Goal: Task Accomplishment & Management: Manage account settings

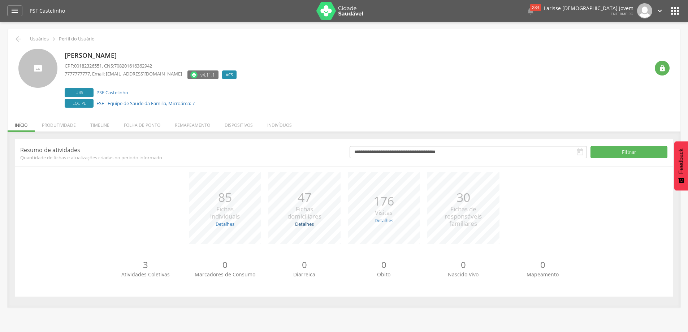
click at [308, 223] on link "Detalhes" at bounding box center [304, 224] width 19 height 7
click at [450, 71] on div "Ana Paula Correia Ramos CPF: 001.823.265-51 , CNS: 708 2016 1636 2942 (77) 7777…" at bounding box center [357, 79] width 585 height 61
click at [282, 123] on li "Indivíduos" at bounding box center [279, 123] width 39 height 17
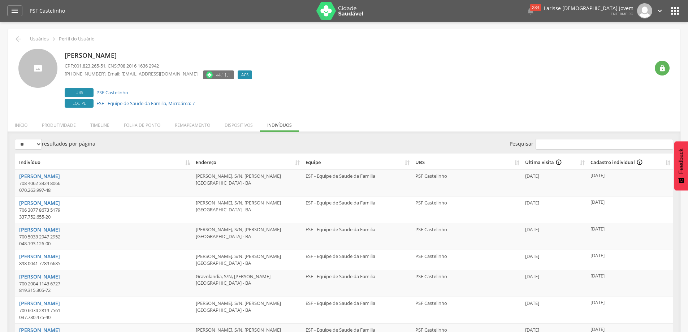
click at [405, 89] on div "Ana Paula Correia Ramos CPF: 001.823.265-51 , CNS: 708 2016 1636 2942 (77) 7777…" at bounding box center [357, 79] width 585 height 61
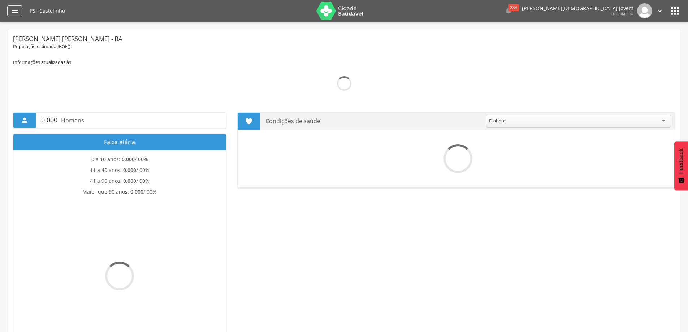
click at [20, 13] on div "" at bounding box center [14, 10] width 15 height 11
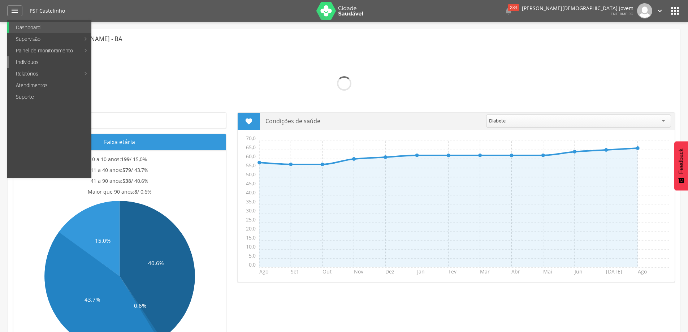
click at [45, 67] on link "Indivíduos" at bounding box center [50, 62] width 82 height 12
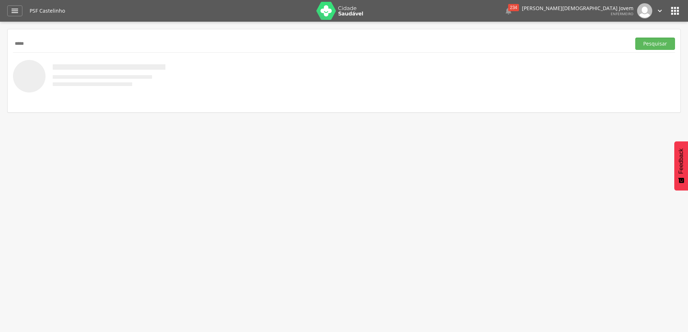
type input "*****"
click at [635, 38] on button "Pesquisar" at bounding box center [655, 44] width 40 height 12
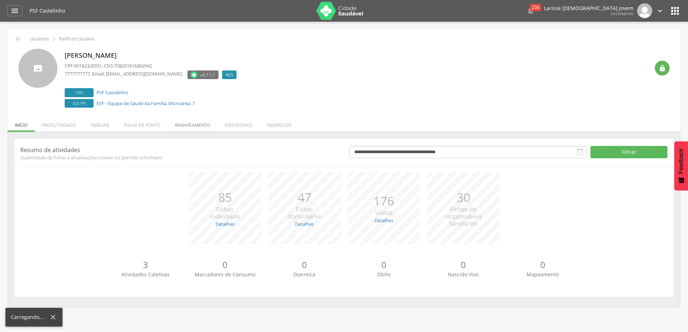
click at [193, 123] on li "Remapeamento" at bounding box center [193, 123] width 50 height 17
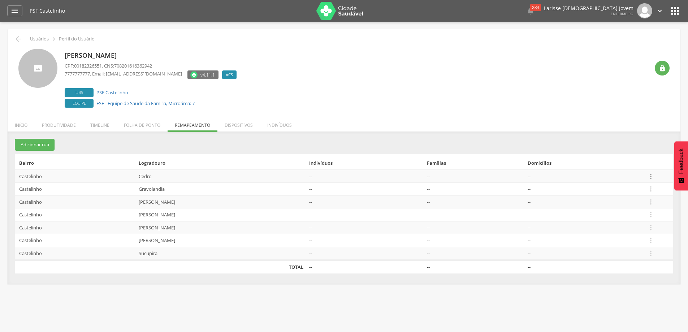
click at [651, 173] on icon "" at bounding box center [651, 176] width 8 height 8
click at [622, 146] on link "Desalocar famílias" at bounding box center [625, 147] width 57 height 9
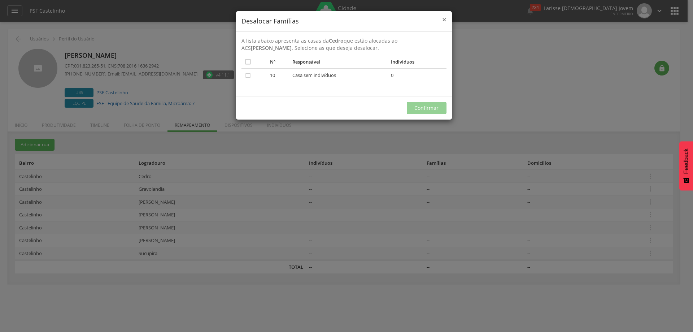
click at [445, 16] on span "×" at bounding box center [444, 19] width 4 height 10
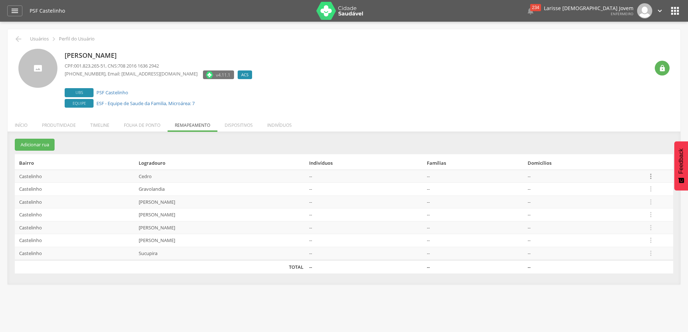
click at [653, 178] on icon "" at bounding box center [651, 176] width 8 height 8
click at [632, 133] on link "Editar" at bounding box center [625, 129] width 57 height 9
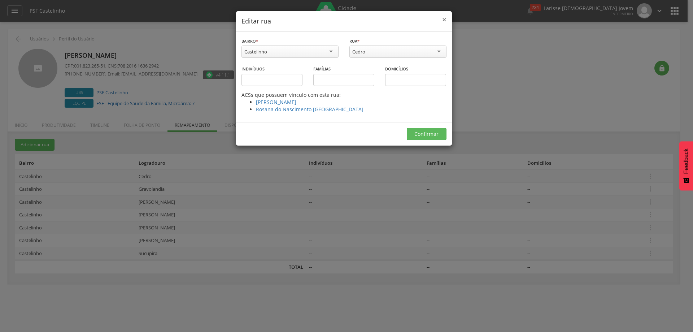
click at [446, 23] on span "×" at bounding box center [444, 19] width 4 height 10
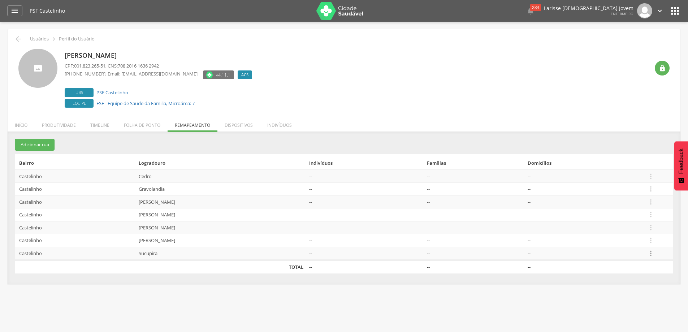
click at [654, 251] on icon "" at bounding box center [651, 253] width 8 height 8
click at [624, 217] on link "Alocar famílias" at bounding box center [625, 215] width 57 height 9
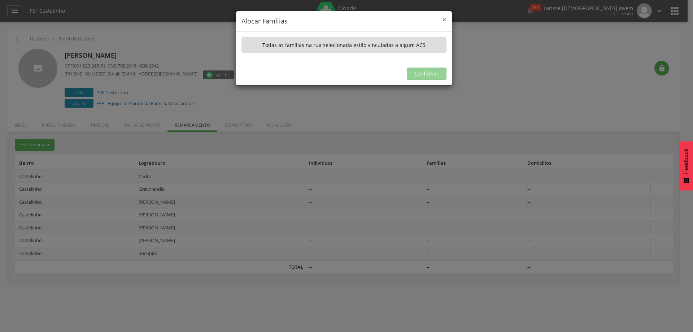
click at [443, 21] on span "×" at bounding box center [444, 19] width 4 height 10
